Goal: Task Accomplishment & Management: Manage account settings

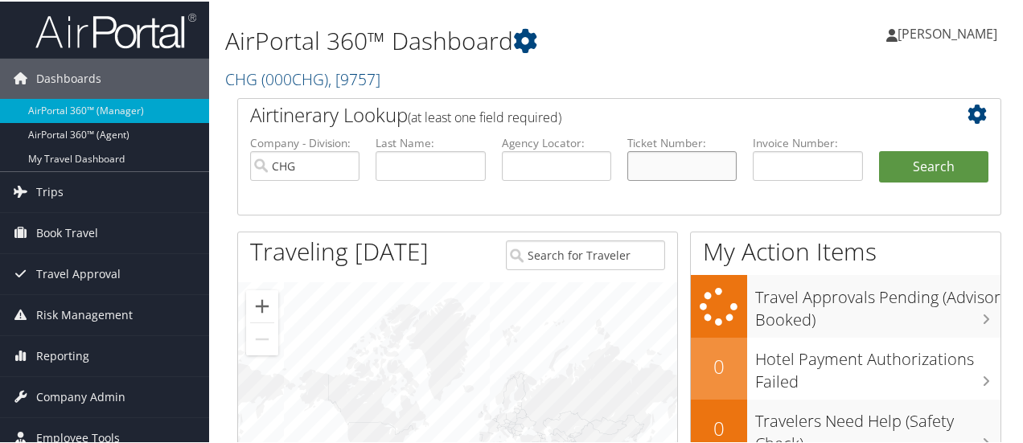
click at [648, 170] on input "text" at bounding box center [681, 165] width 109 height 30
paste input "0167170948519"
type input "0167170948519"
click at [917, 166] on button "Search" at bounding box center [933, 166] width 109 height 32
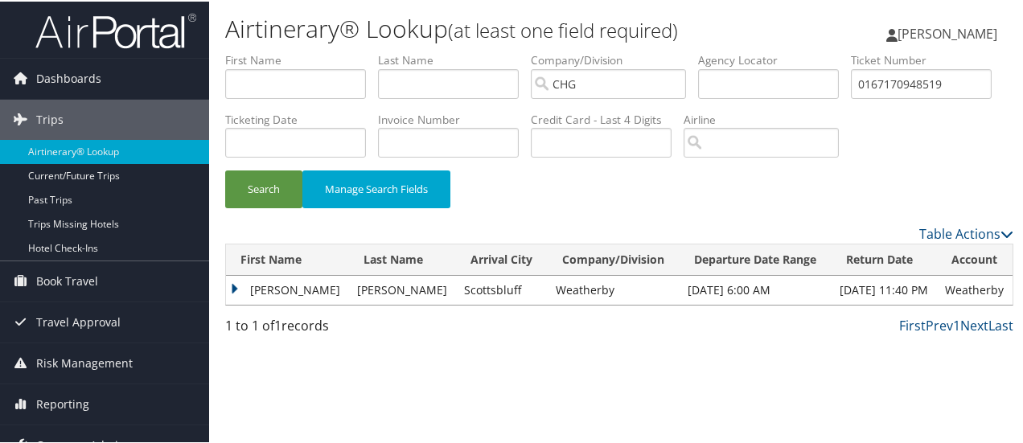
click at [236, 303] on td "Donna" at bounding box center [287, 288] width 123 height 29
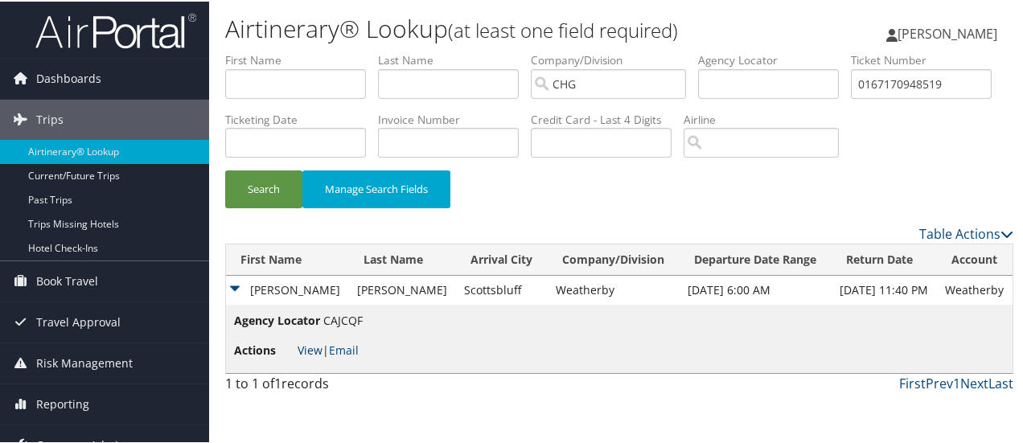
click at [308, 356] on link "View" at bounding box center [310, 348] width 25 height 15
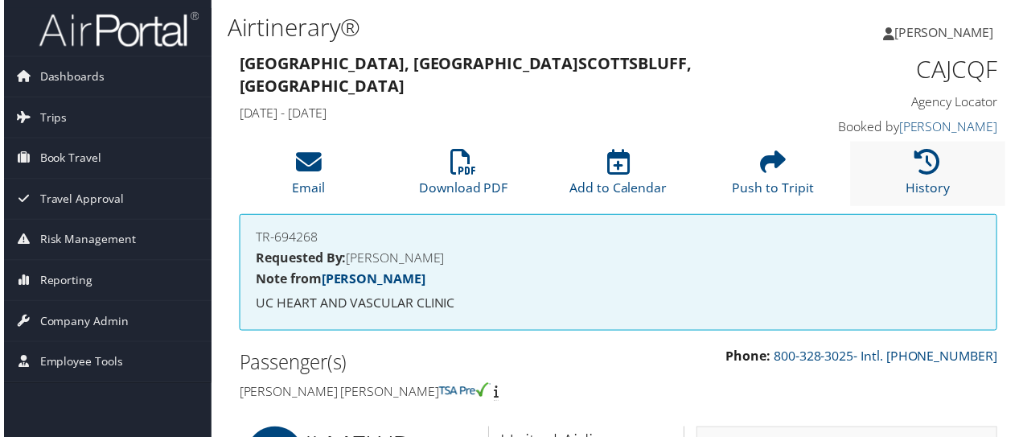
click at [938, 177] on li "History" at bounding box center [931, 174] width 156 height 65
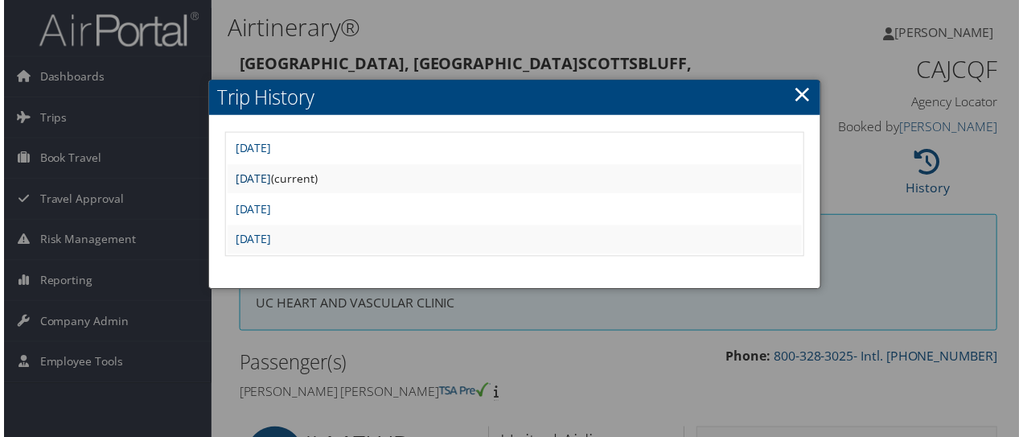
click at [269, 180] on link "Thu Jan 9 12:46:07 MST 2025" at bounding box center [251, 179] width 36 height 15
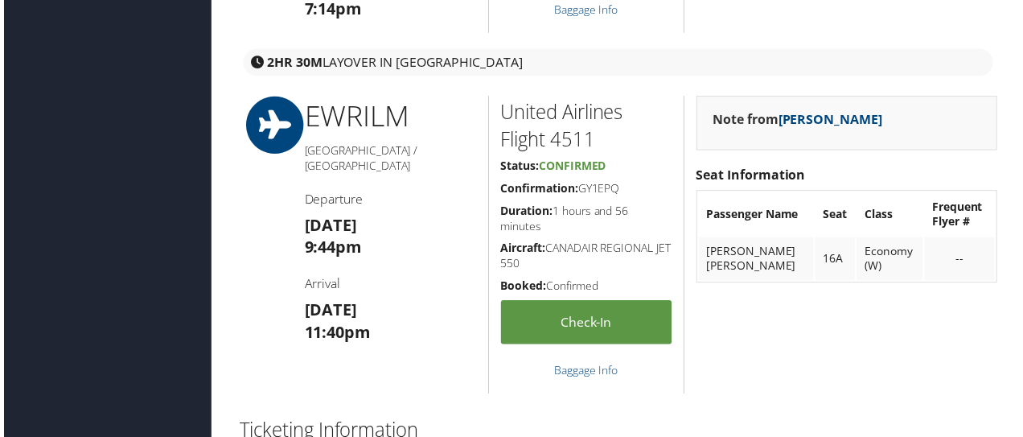
scroll to position [2211, 0]
click at [591, 199] on h5 "Confirmation: GY1EPQ" at bounding box center [587, 191] width 172 height 16
copy h5 "GY1EPQ"
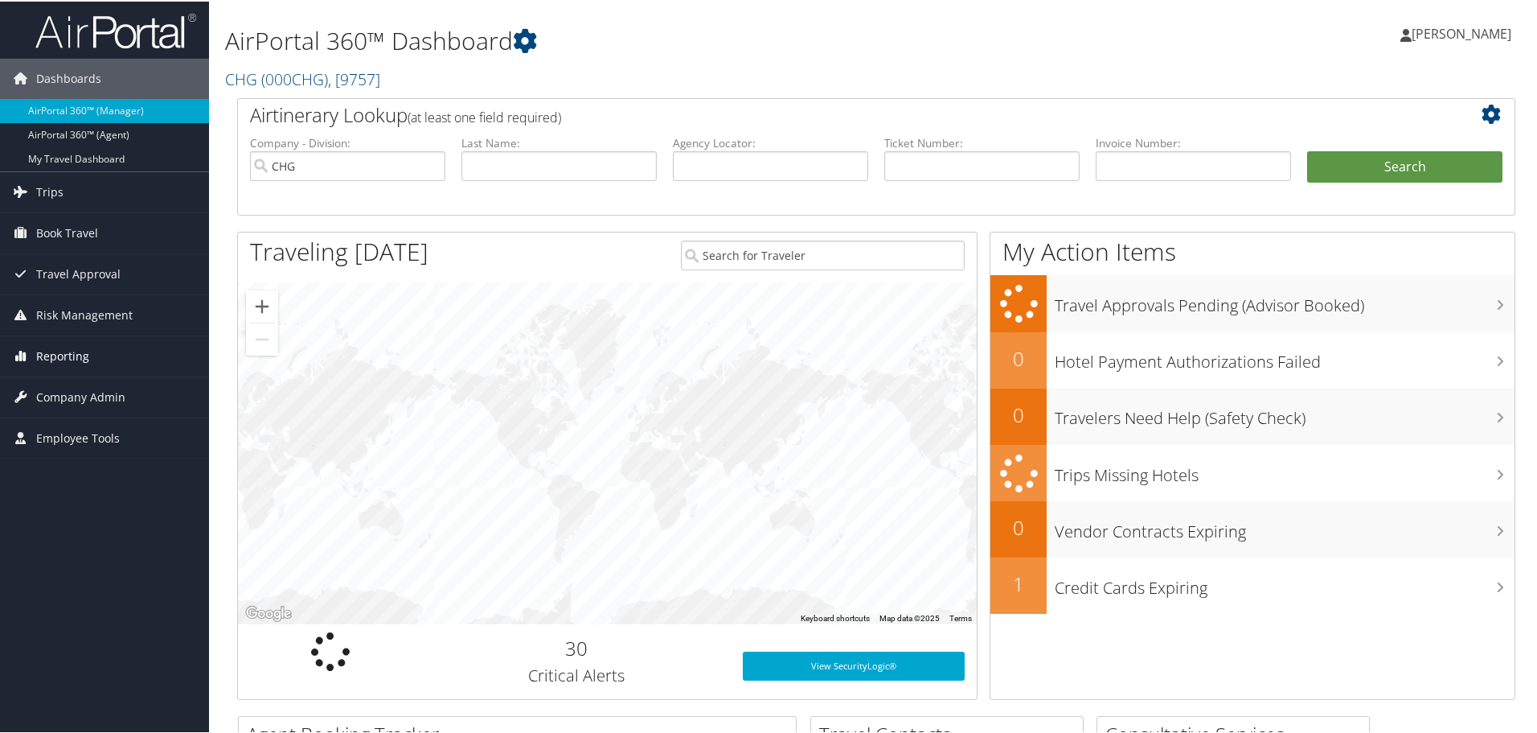
click at [56, 345] on span "Reporting" at bounding box center [62, 354] width 53 height 40
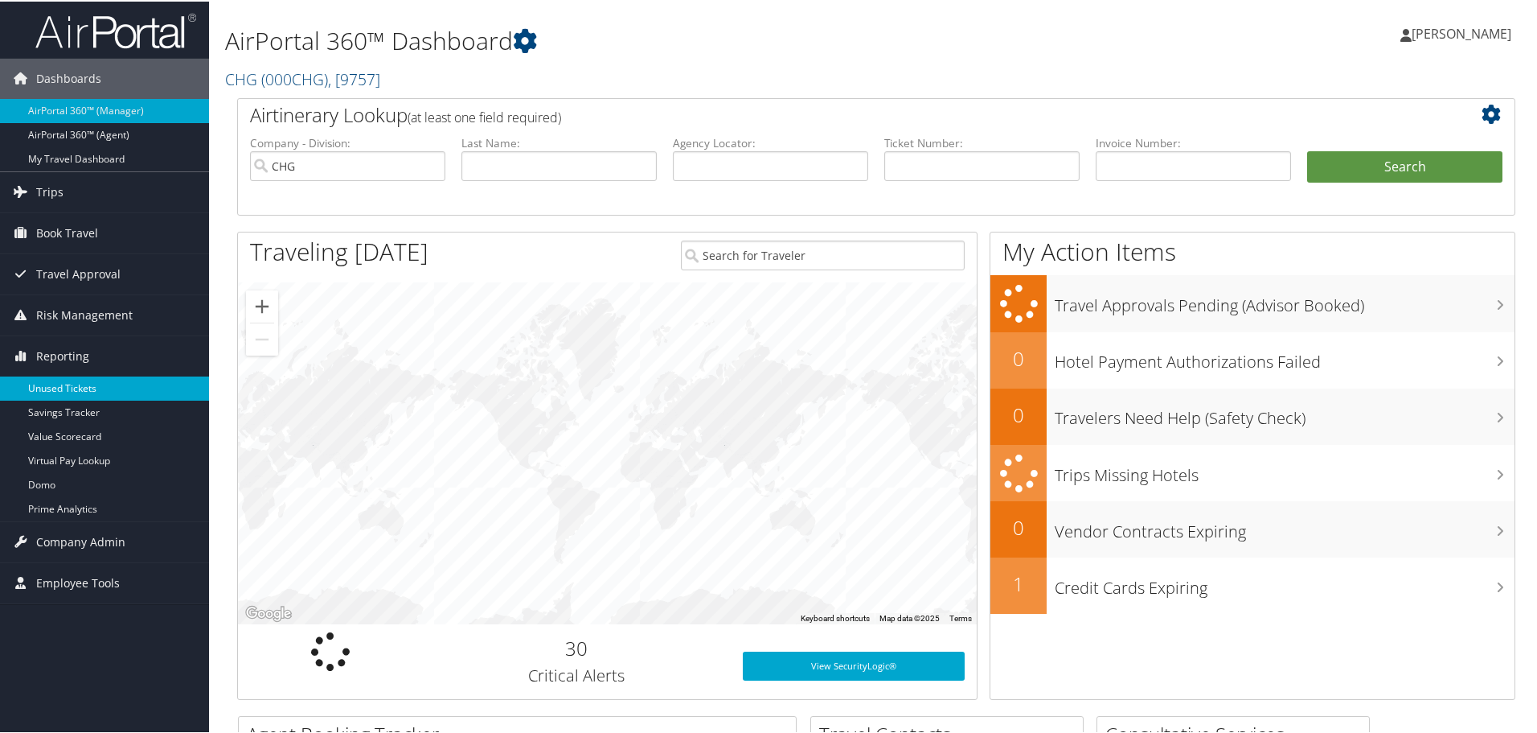
click at [49, 384] on link "Unused Tickets" at bounding box center [104, 387] width 209 height 24
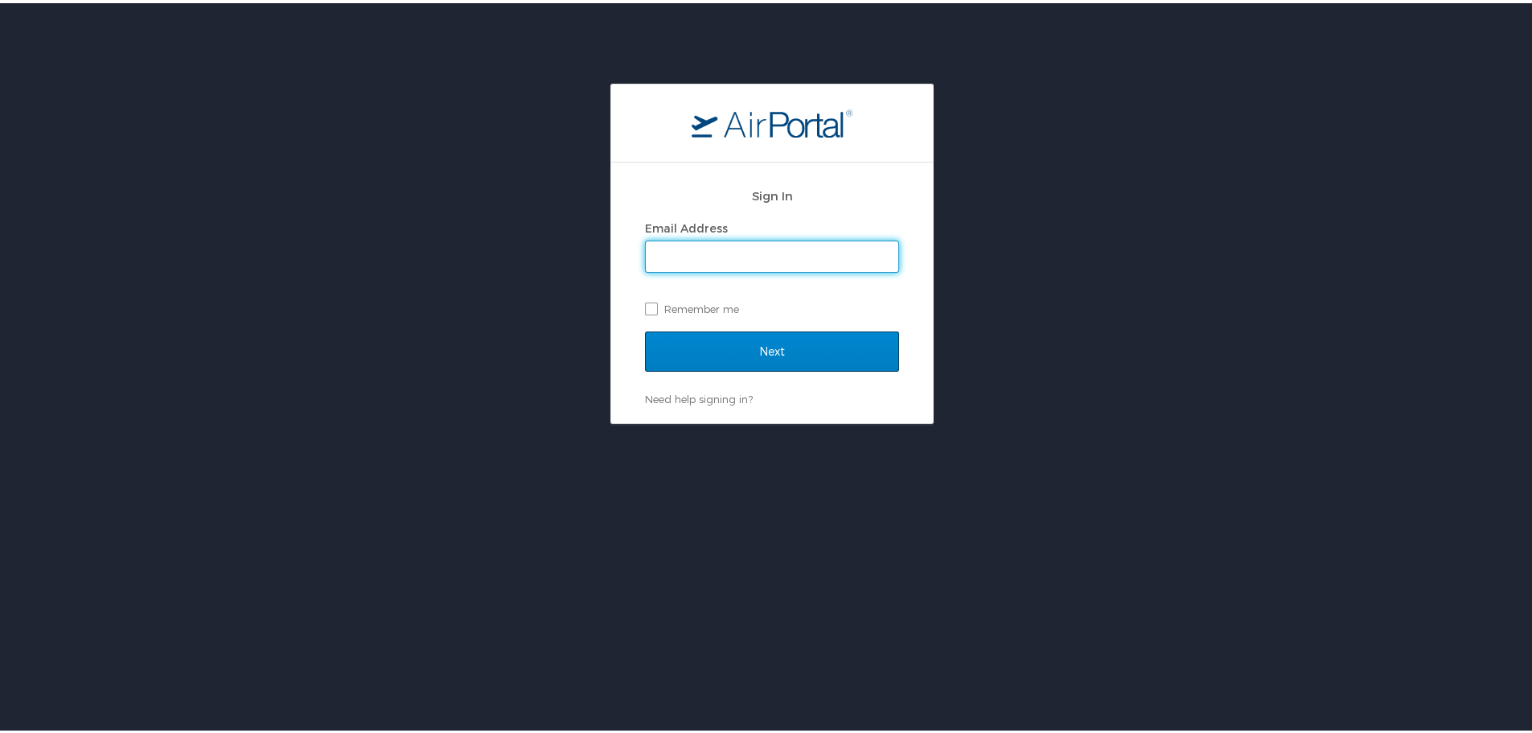
type input "celeste.porter@chghealthcare.com"
click at [820, 376] on div "Next" at bounding box center [772, 358] width 254 height 60
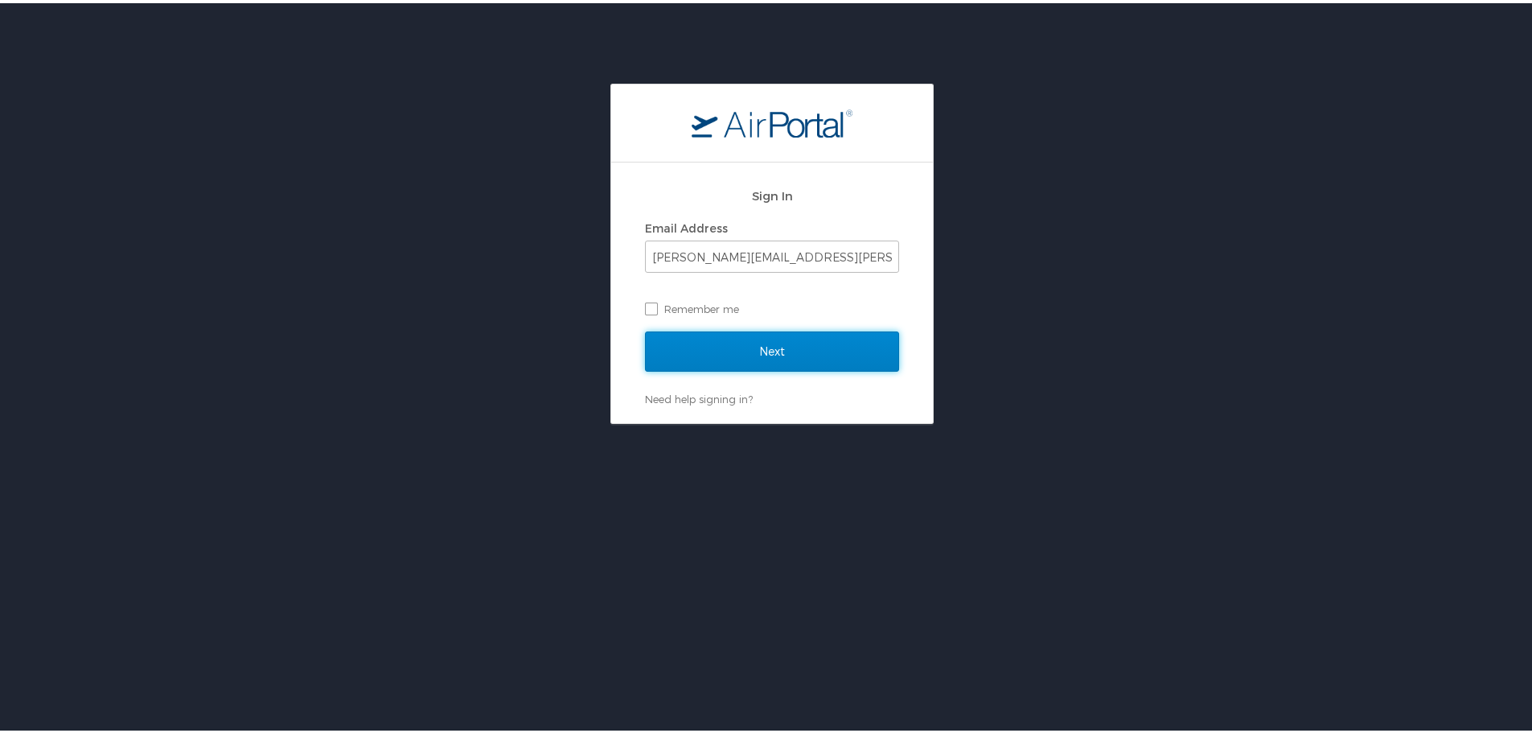
click at [830, 345] on input "Next" at bounding box center [772, 348] width 254 height 40
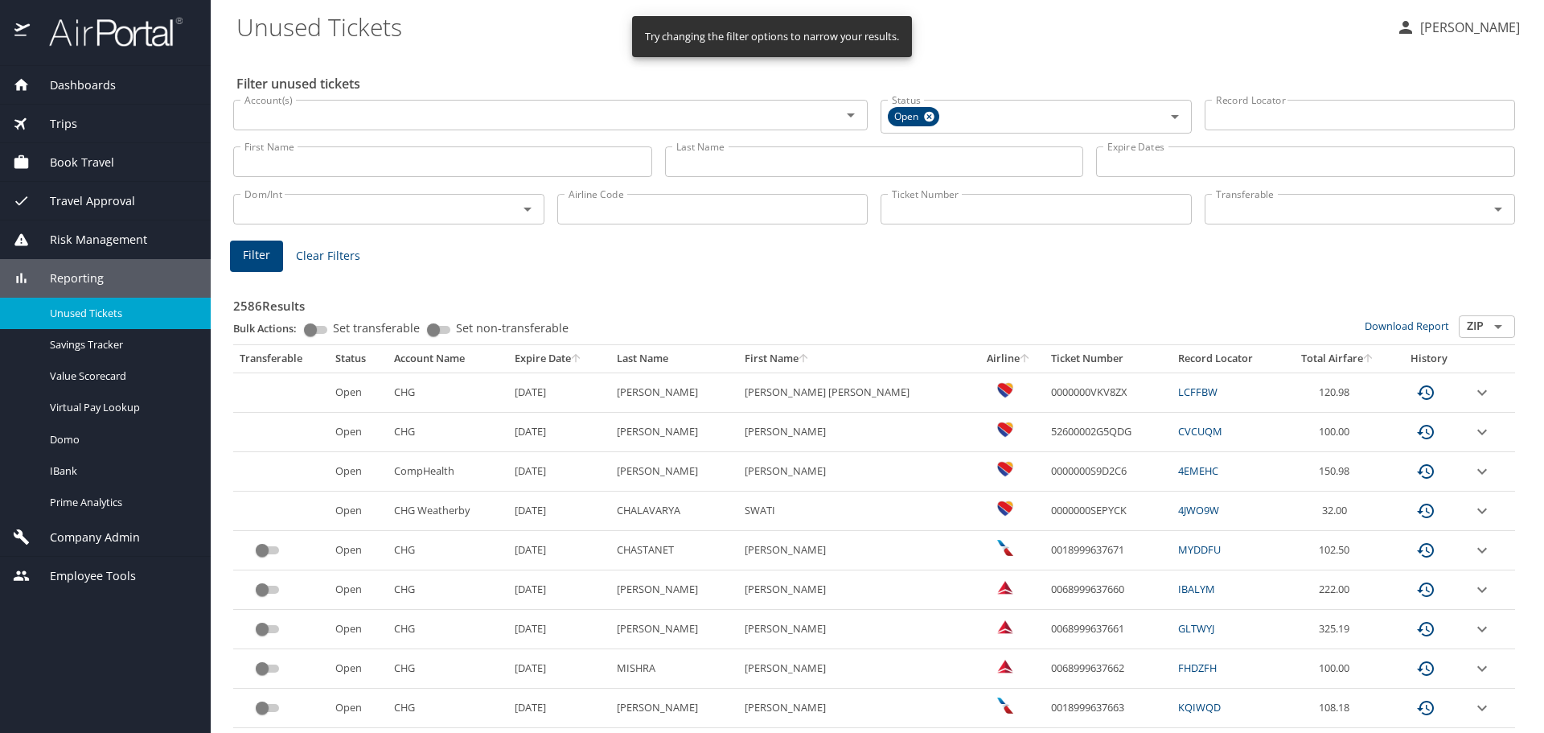
click at [580, 213] on input "Airline Code" at bounding box center [712, 209] width 311 height 31
type input "as"
click at [275, 248] on button "Filter" at bounding box center [256, 255] width 53 height 31
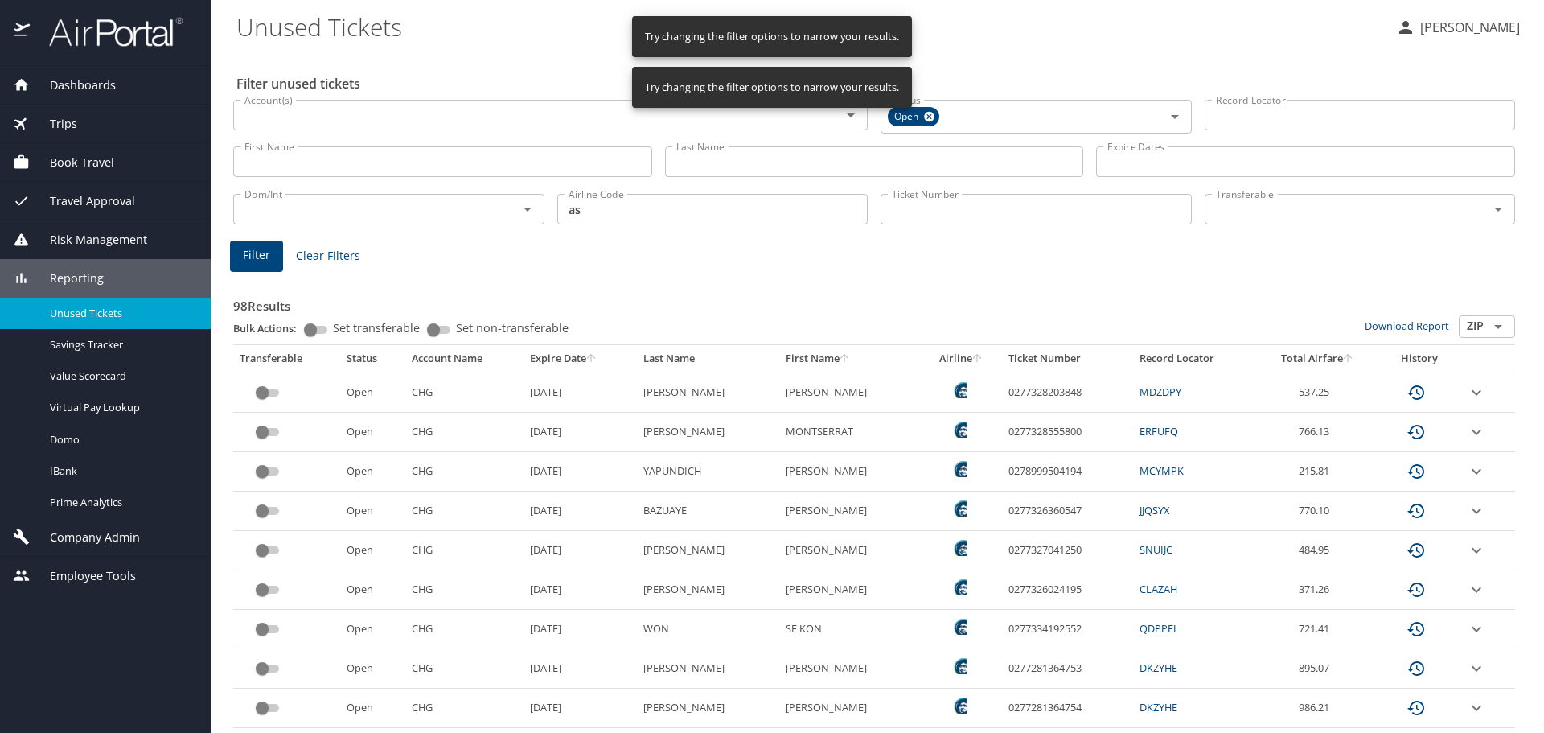
click at [586, 355] on icon "sort" at bounding box center [590, 357] width 9 height 9
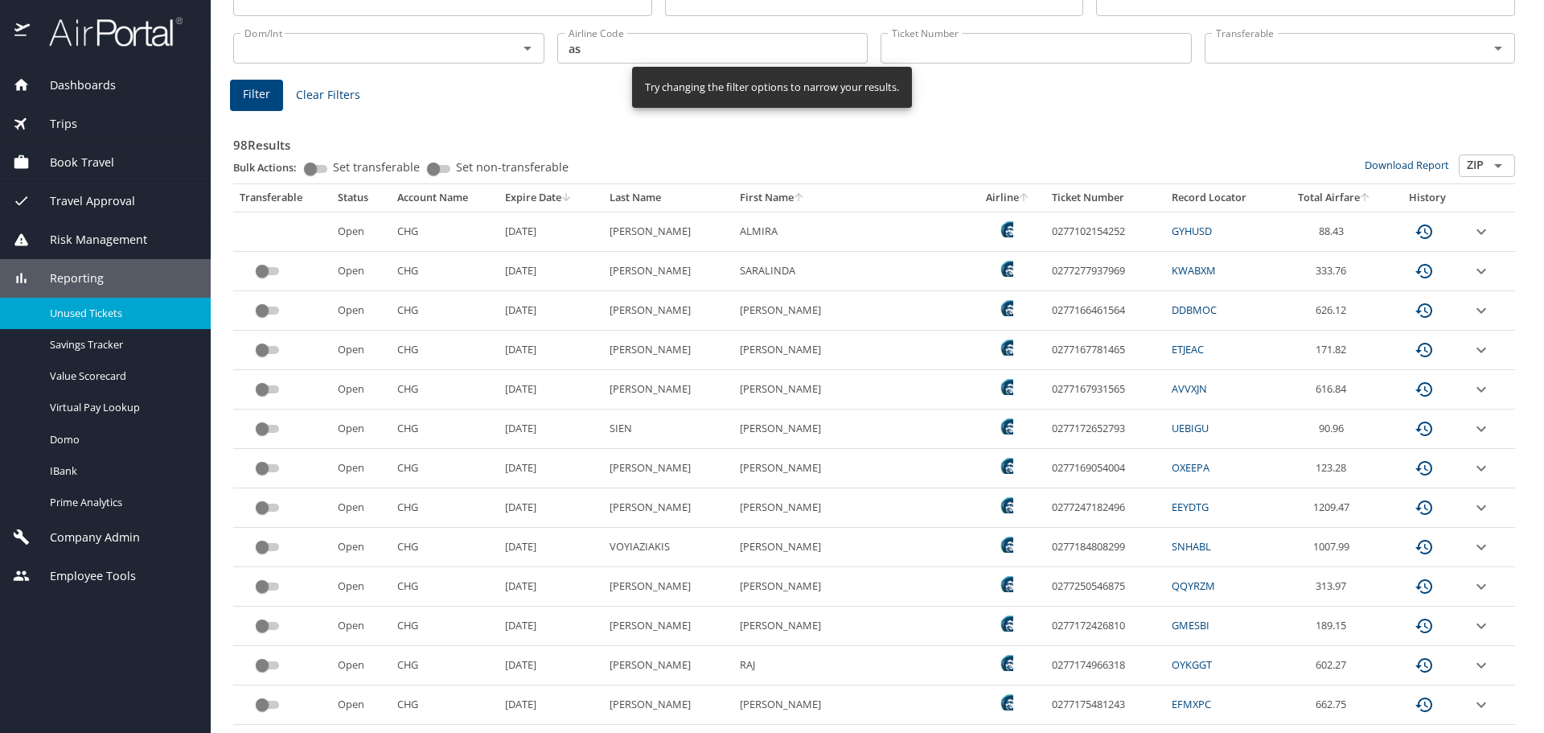
scroll to position [241, 0]
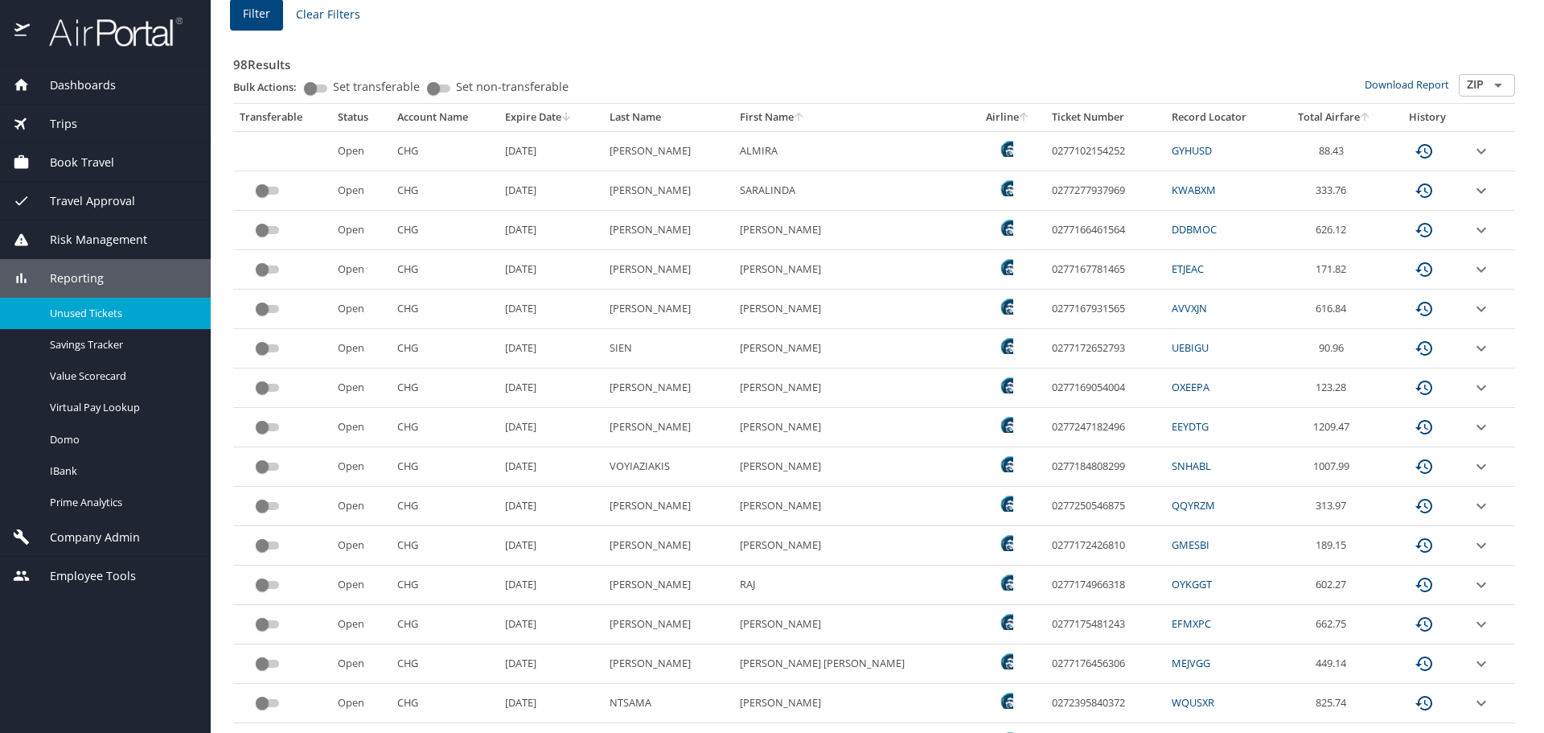
click at [1471, 546] on icon "expand row" at bounding box center [1480, 545] width 19 height 19
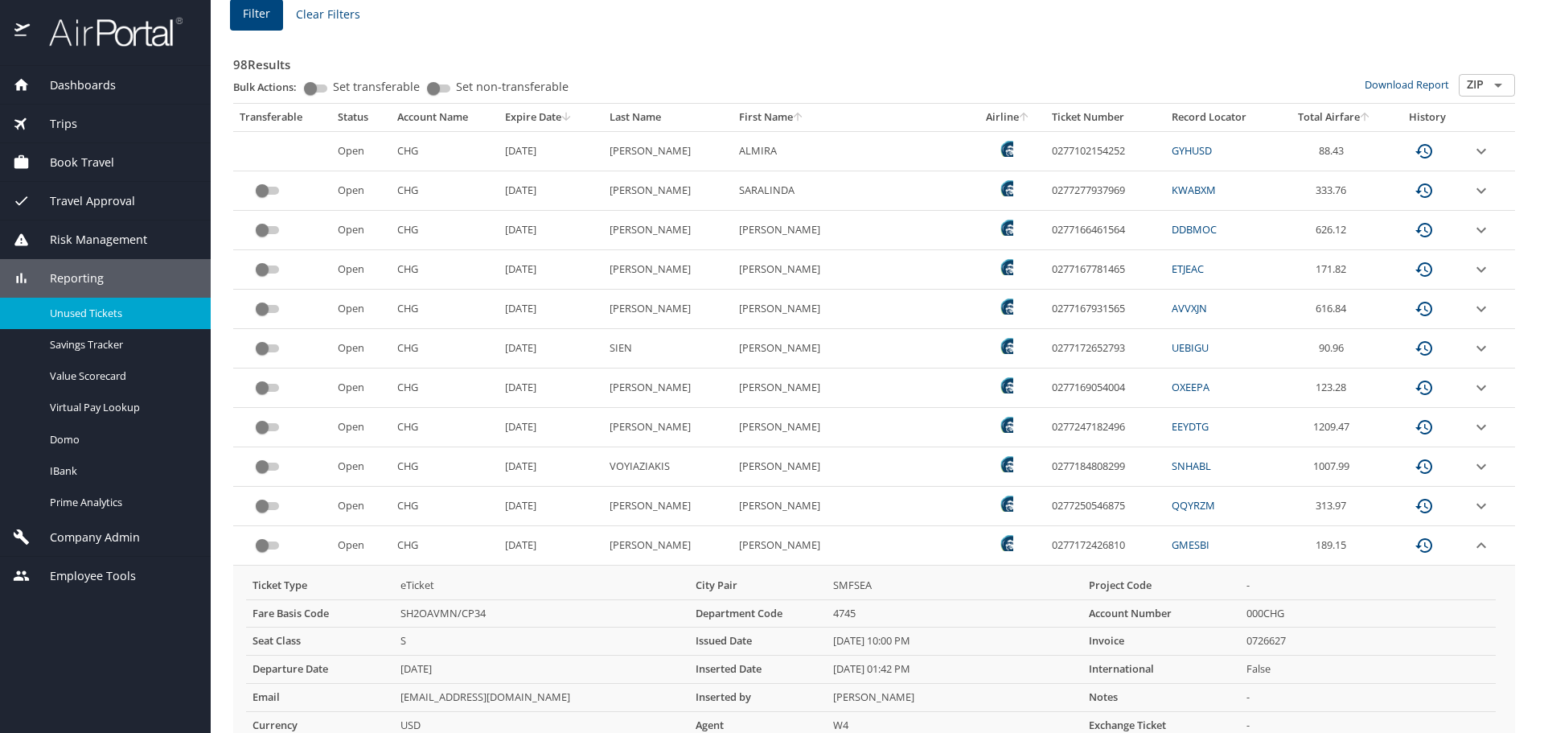
scroll to position [322, 0]
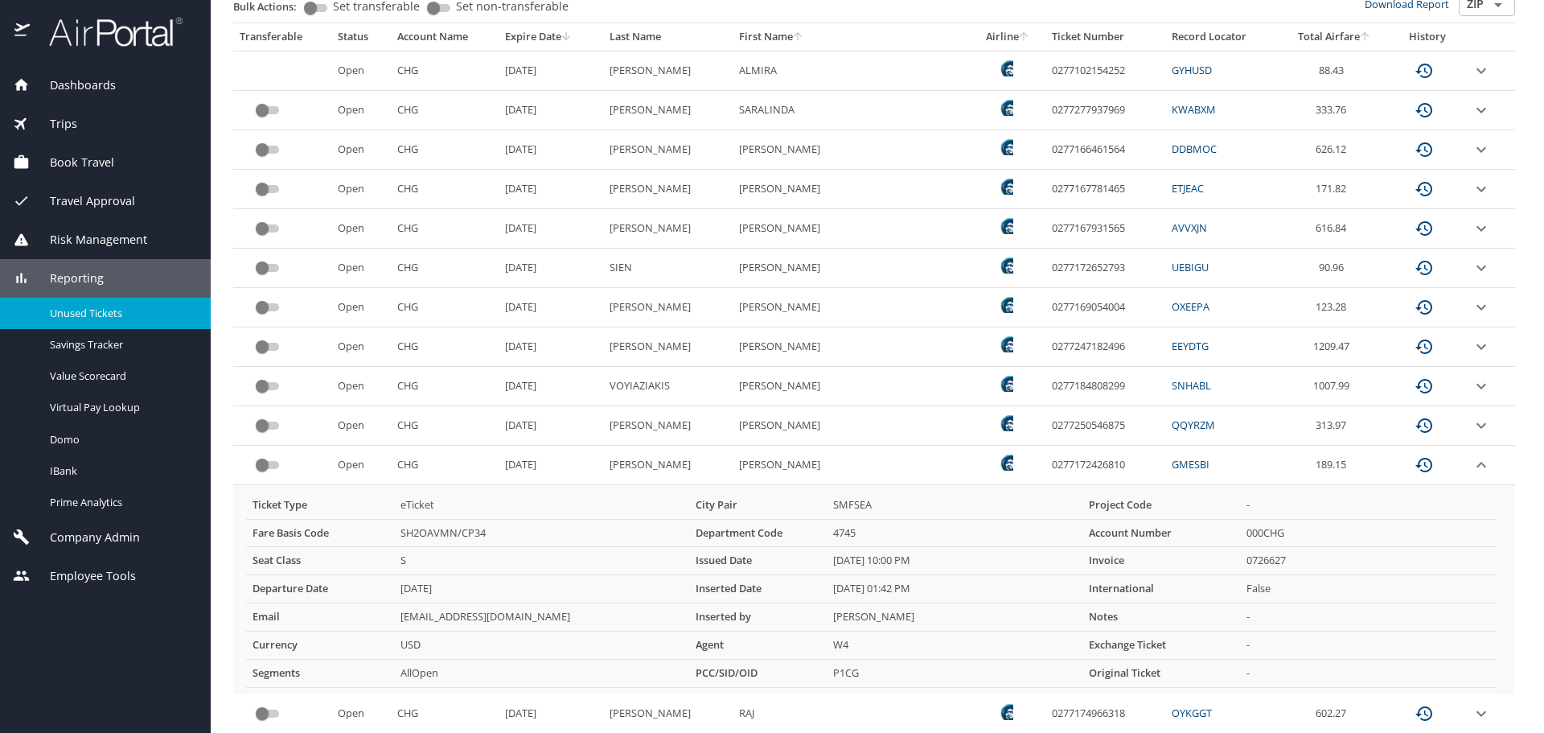
click at [1045, 463] on td "0277172426810" at bounding box center [1105, 464] width 120 height 39
copy td "0277172426810"
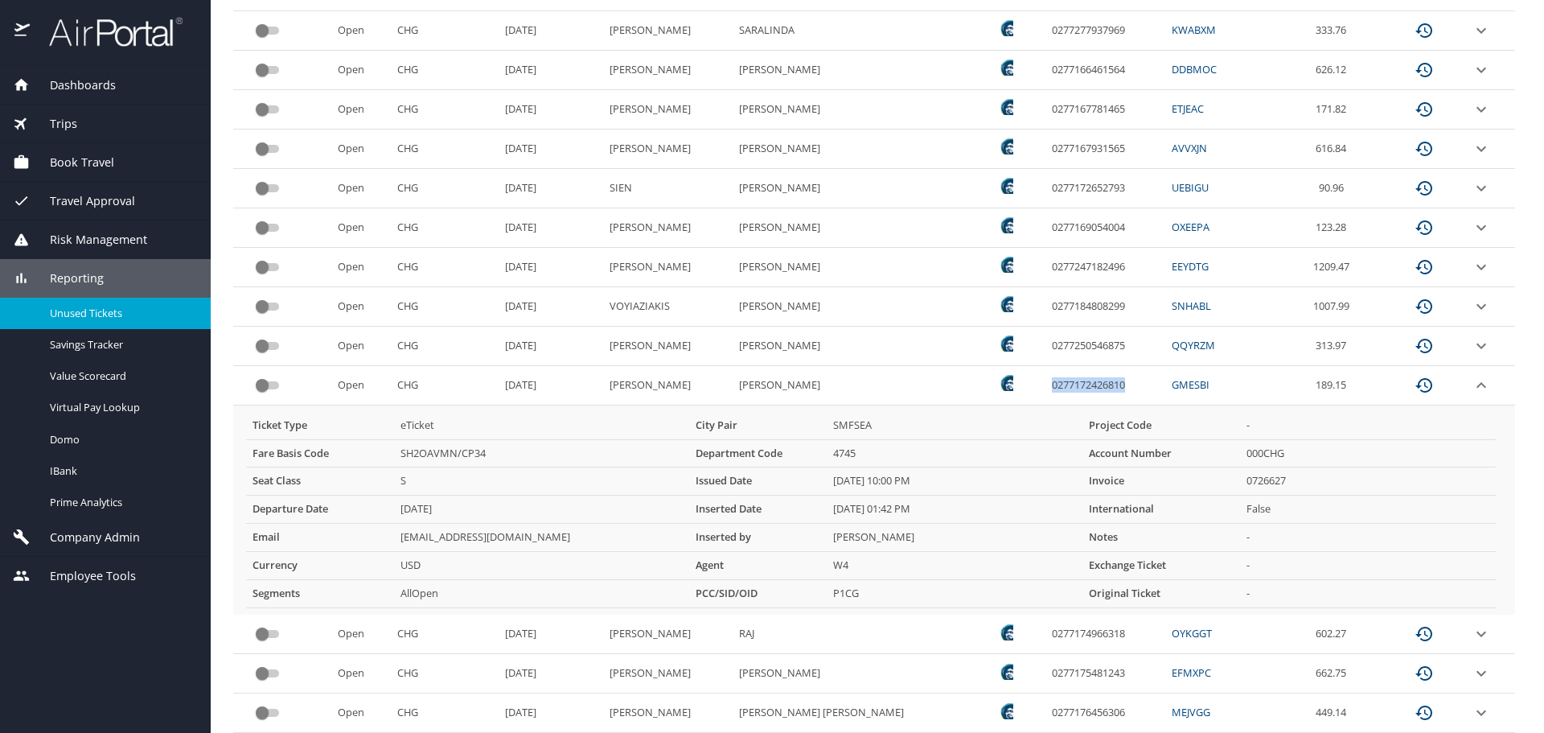
scroll to position [402, 0]
click at [1045, 378] on td "0277172426810" at bounding box center [1105, 384] width 120 height 39
